Goal: Navigation & Orientation: Find specific page/section

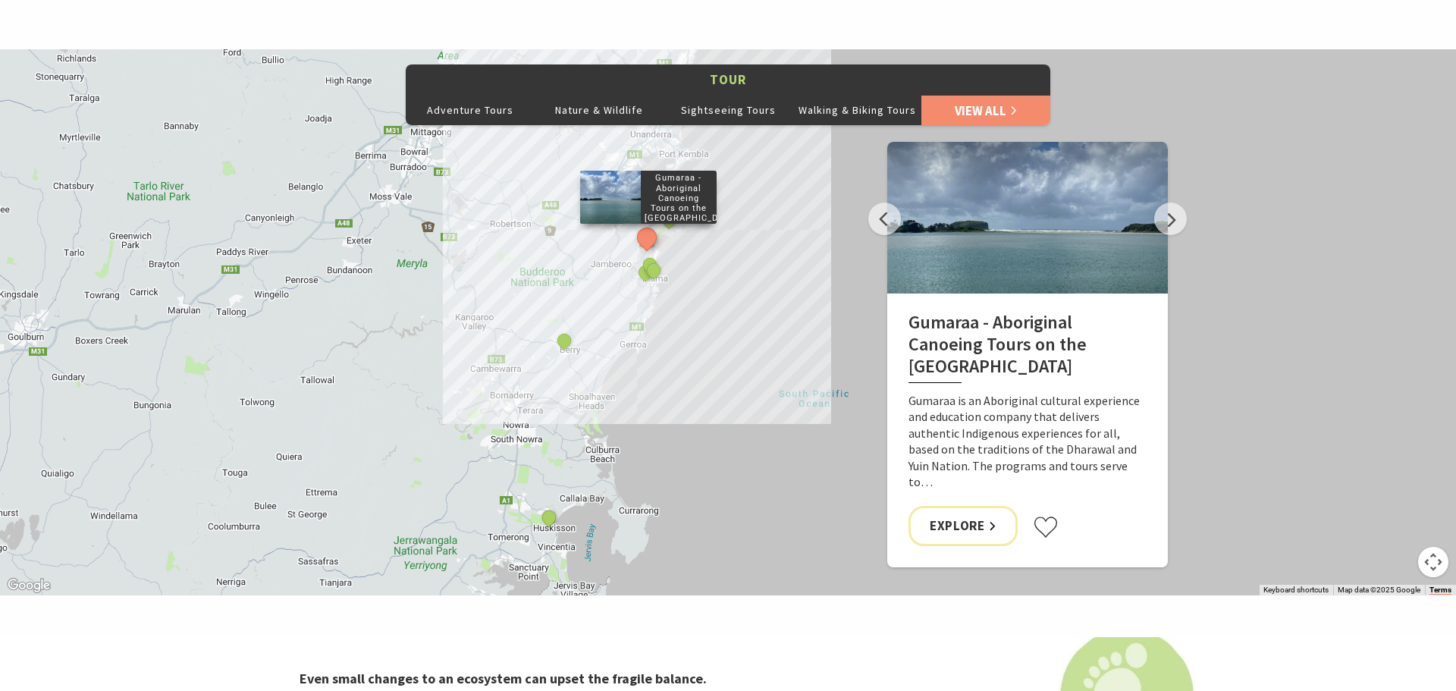
scroll to position [874, 0]
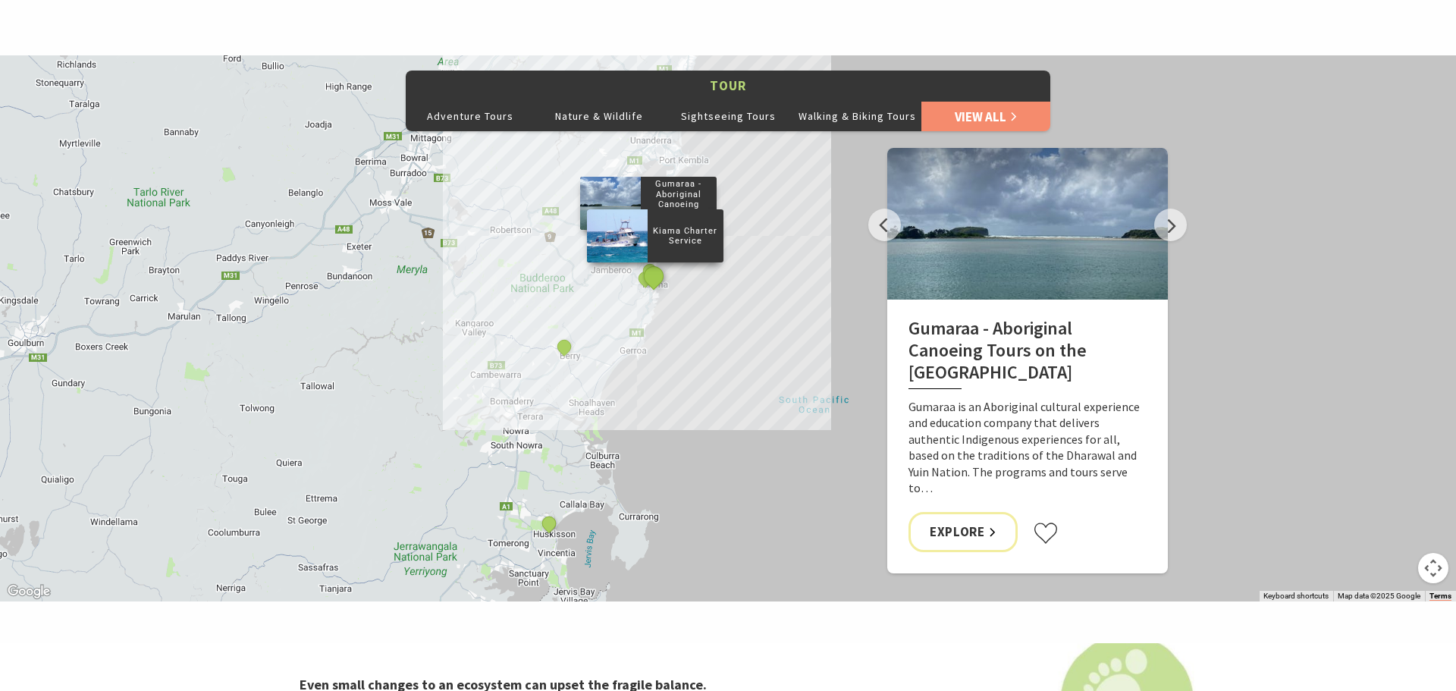
click at [651, 281] on button "See detail about Kiama Charter Service" at bounding box center [653, 276] width 28 height 28
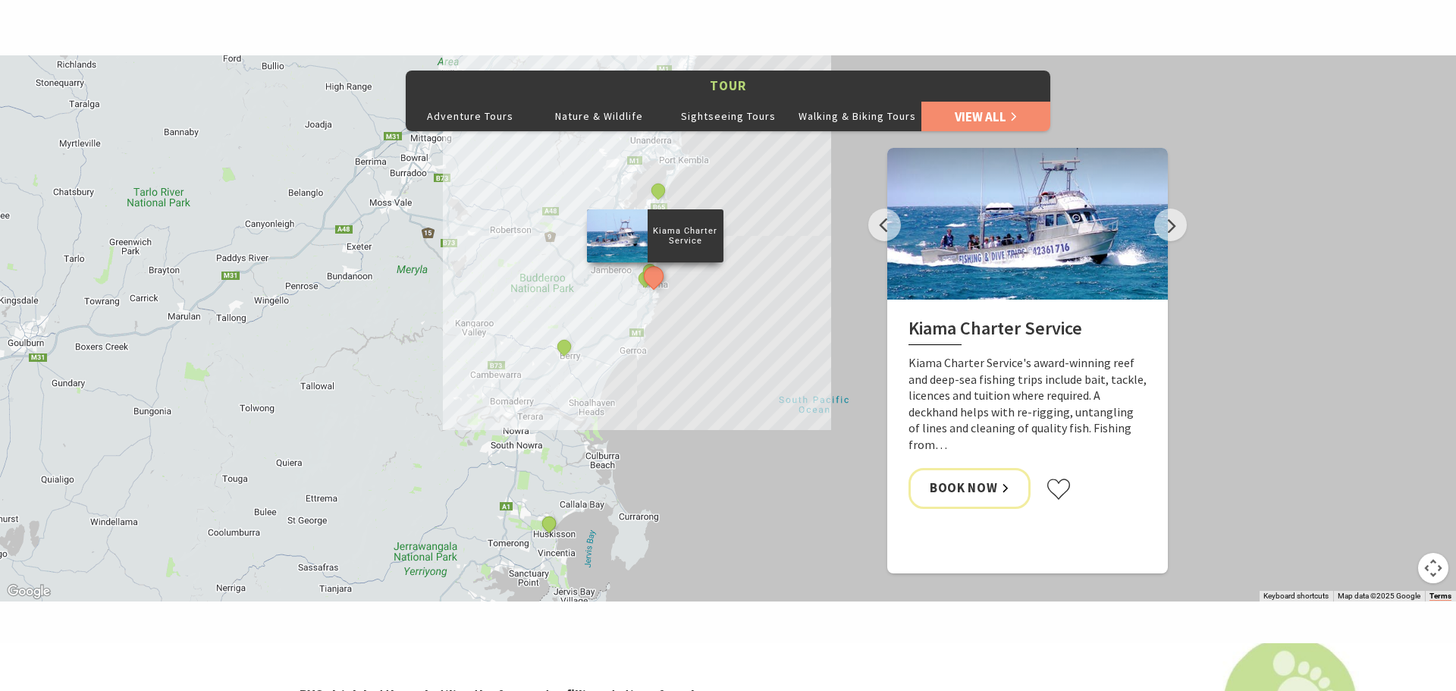
click at [936, 447] on p "Kiama Charter Service's award-winning reef and deep-sea fishing trips include b…" at bounding box center [1027, 404] width 238 height 99
click at [643, 280] on button "See detail about King of the Road" at bounding box center [645, 279] width 28 height 28
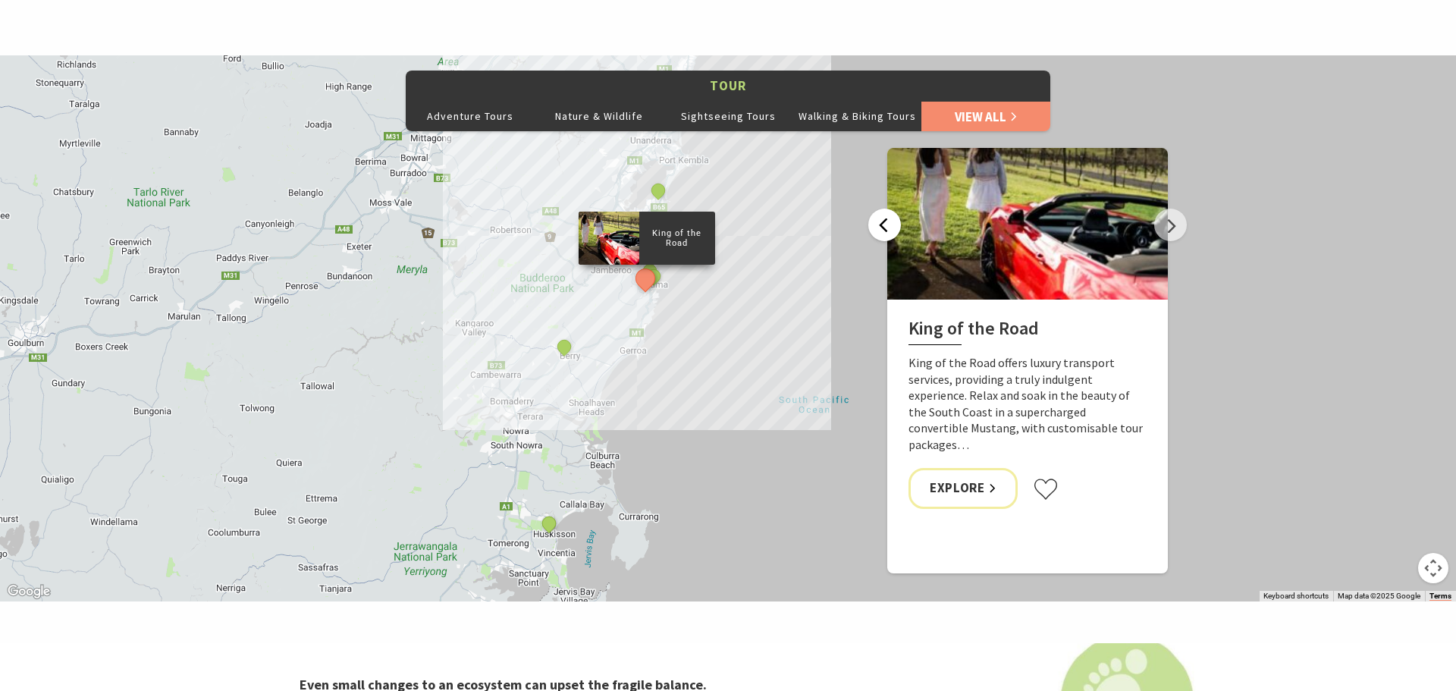
click at [887, 216] on button "Previous" at bounding box center [884, 225] width 33 height 33
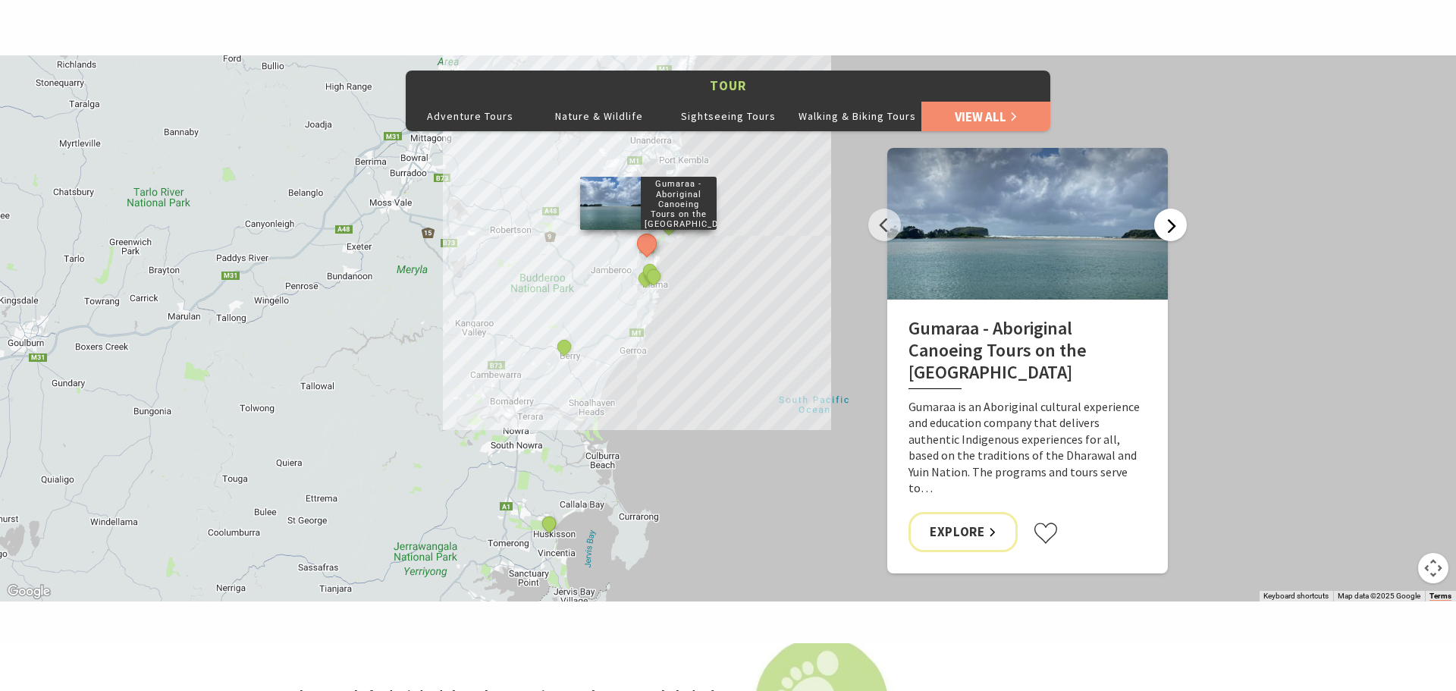
click at [1161, 227] on button "Next" at bounding box center [1170, 225] width 33 height 33
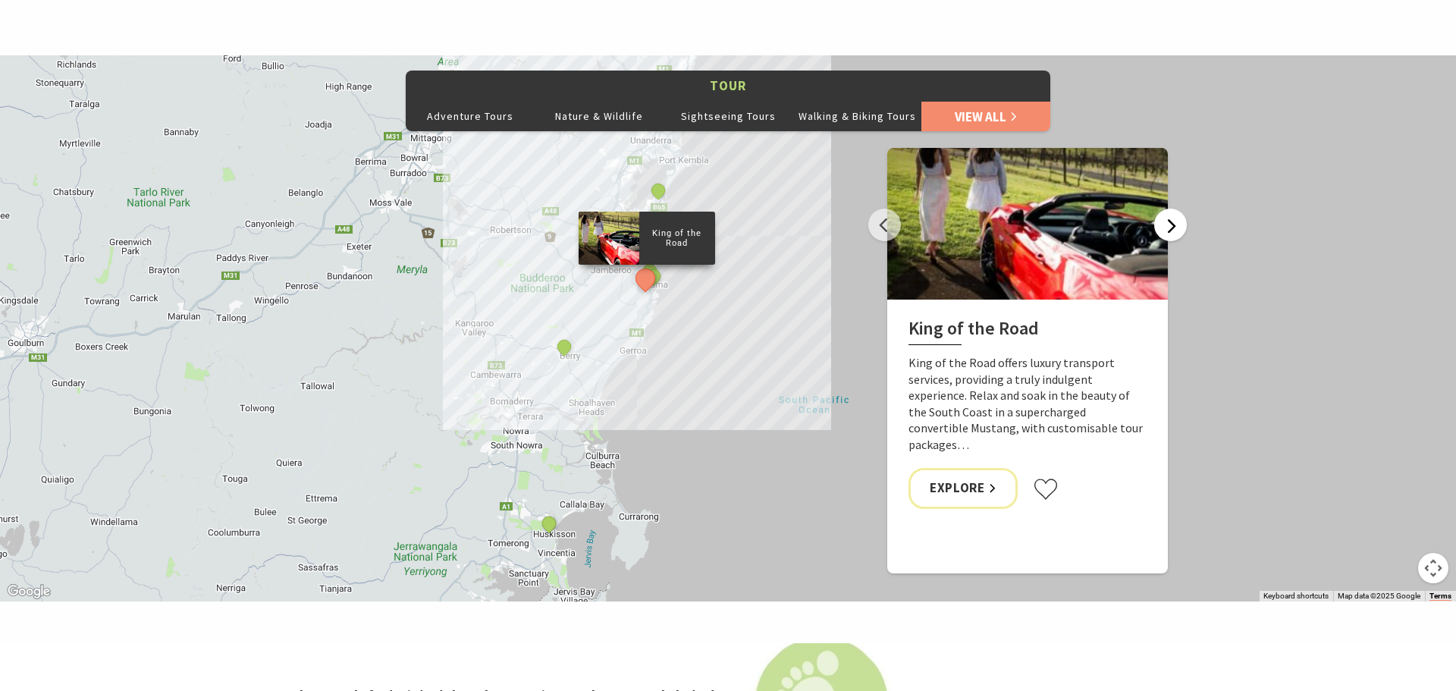
click at [1160, 227] on button "Next" at bounding box center [1170, 225] width 33 height 33
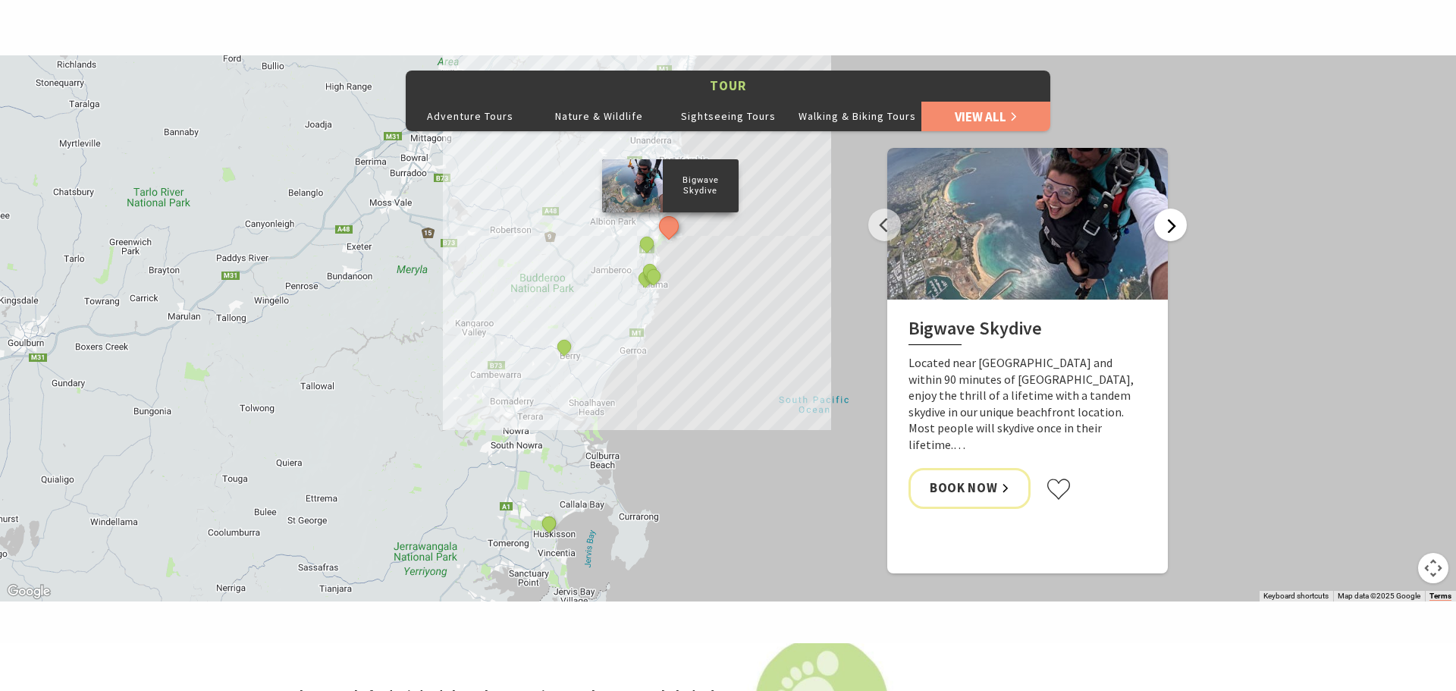
click at [1179, 224] on button "Next" at bounding box center [1170, 225] width 33 height 33
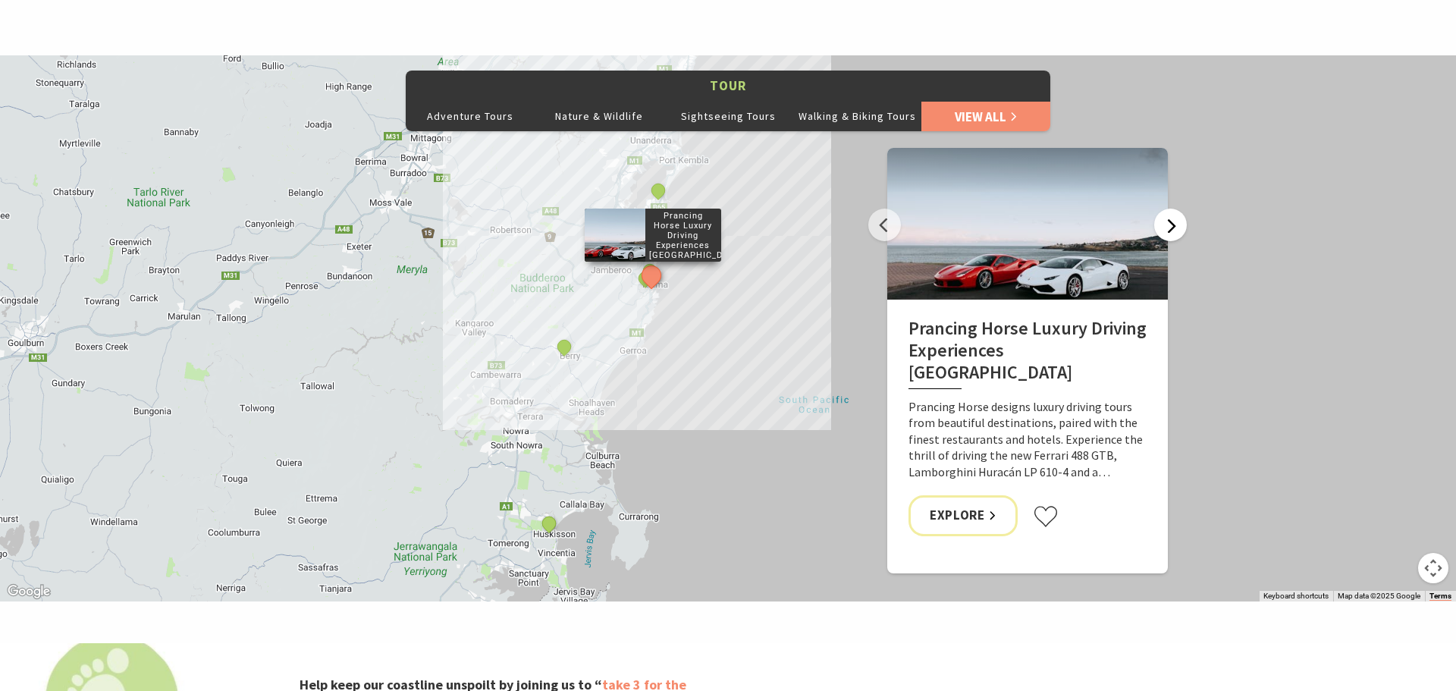
click at [1174, 234] on button "Next" at bounding box center [1170, 225] width 33 height 33
